Goal: Transaction & Acquisition: Purchase product/service

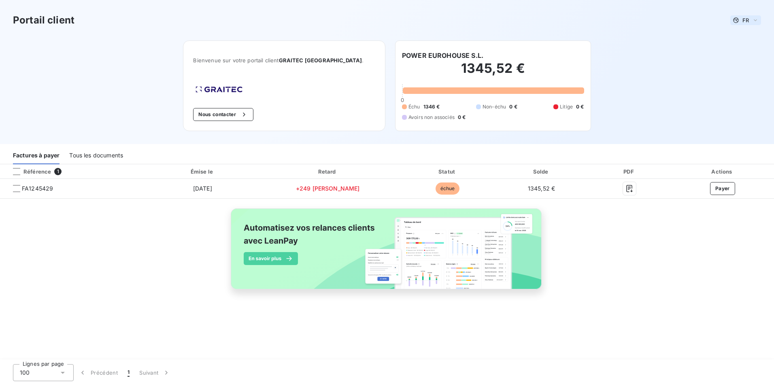
click at [748, 21] on span "FR" at bounding box center [745, 20] width 6 height 6
click at [742, 48] on span "Anglais" at bounding box center [744, 52] width 19 height 8
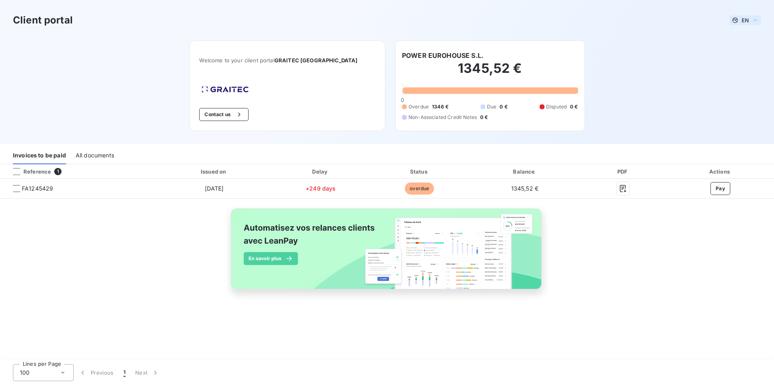
click at [744, 19] on span "EN" at bounding box center [745, 20] width 7 height 6
click at [745, 49] on span "English" at bounding box center [747, 52] width 19 height 8
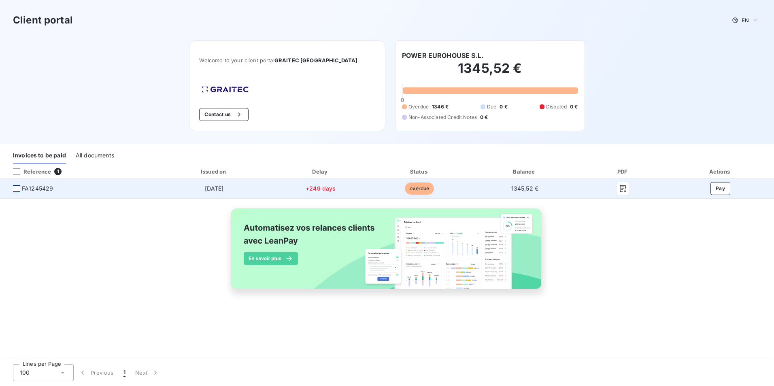
click at [13, 186] on div at bounding box center [16, 188] width 7 height 7
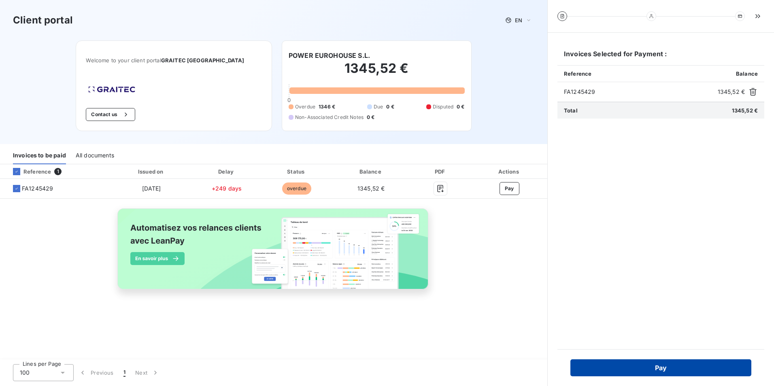
click at [645, 361] on button "Pay" at bounding box center [660, 368] width 181 height 17
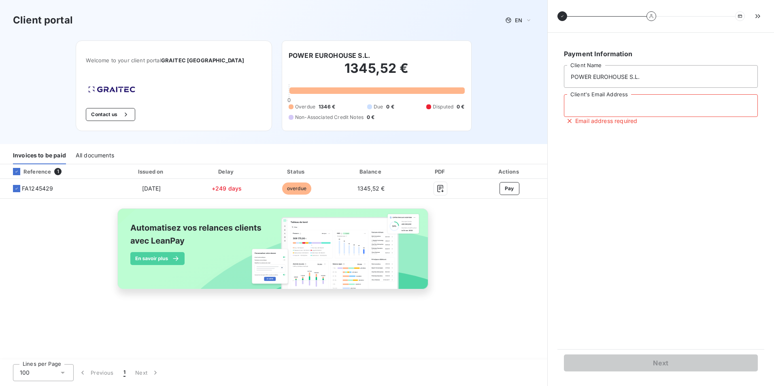
click at [598, 108] on input "Client's Email Address" at bounding box center [661, 105] width 194 height 23
type input "meritxellcanet@yahoo.es"
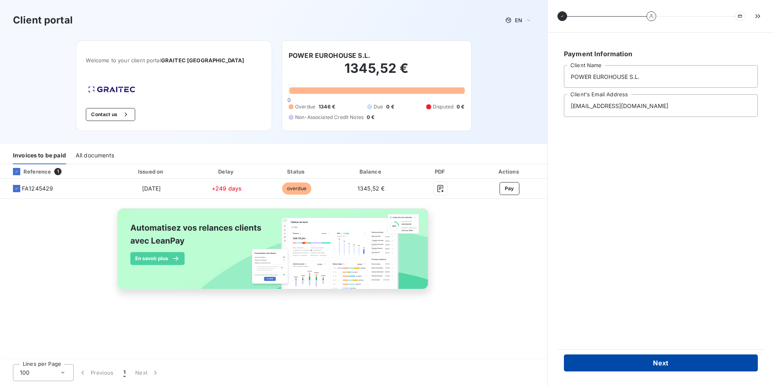
click at [672, 358] on button "Next" at bounding box center [661, 363] width 194 height 17
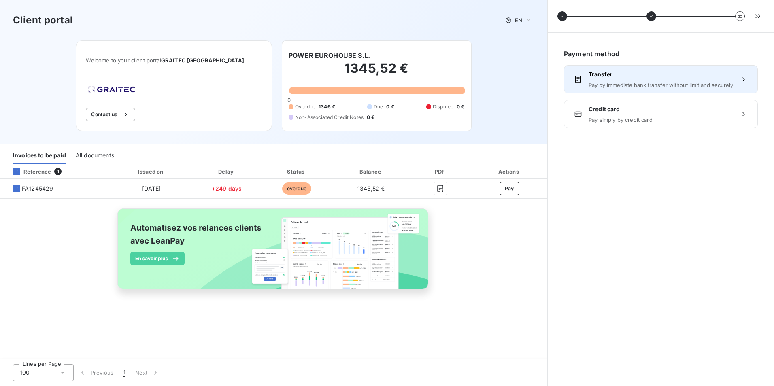
click at [603, 81] on div "Transfer Pay by immediate bank transfer without limit and securely" at bounding box center [661, 79] width 145 height 18
